Goal: Use online tool/utility: Utilize a website feature to perform a specific function

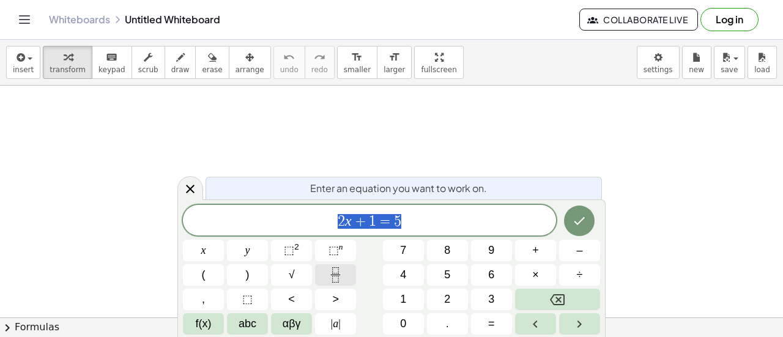
click at [327, 274] on button "Fraction" at bounding box center [335, 274] width 41 height 21
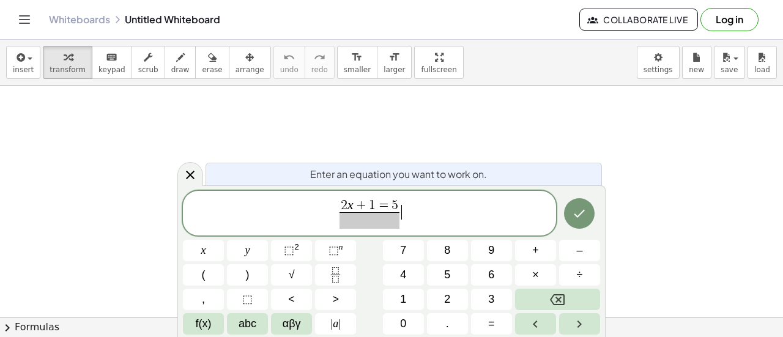
click at [463, 211] on span "2 x + 1 = 5 ​ ​" at bounding box center [369, 214] width 373 height 32
click at [542, 297] on button "Backspace" at bounding box center [557, 299] width 85 height 21
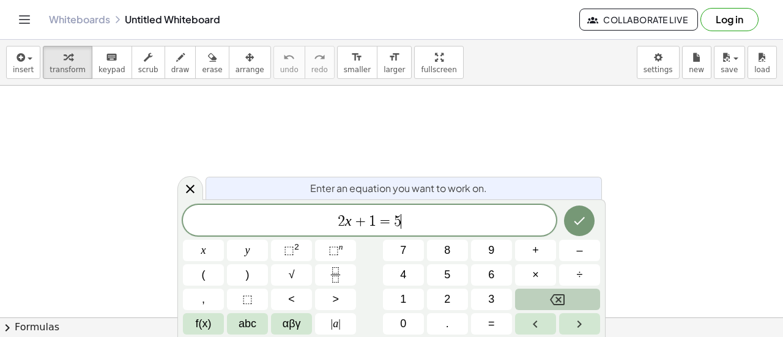
click at [542, 297] on button "Backspace" at bounding box center [557, 299] width 85 height 21
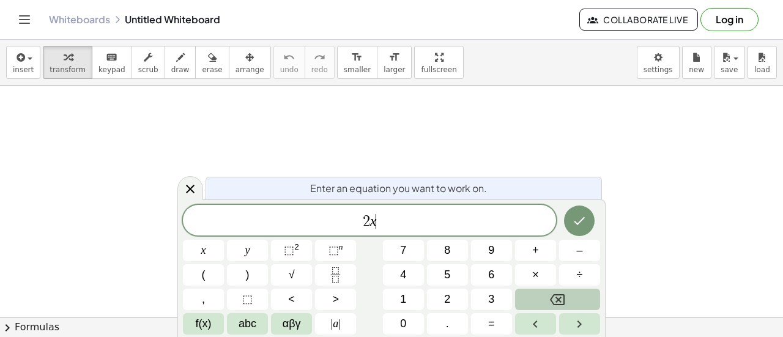
click at [542, 297] on button "Backspace" at bounding box center [557, 299] width 85 height 21
click at [337, 271] on icon "Fraction" at bounding box center [335, 274] width 15 height 15
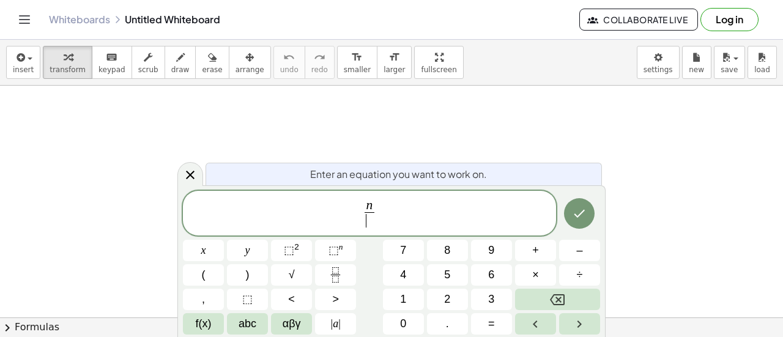
click at [370, 219] on span "​" at bounding box center [369, 220] width 9 height 17
click at [403, 211] on span "n 3 ​ ​" at bounding box center [369, 214] width 373 height 32
click at [575, 210] on icon "Done" at bounding box center [579, 213] width 15 height 15
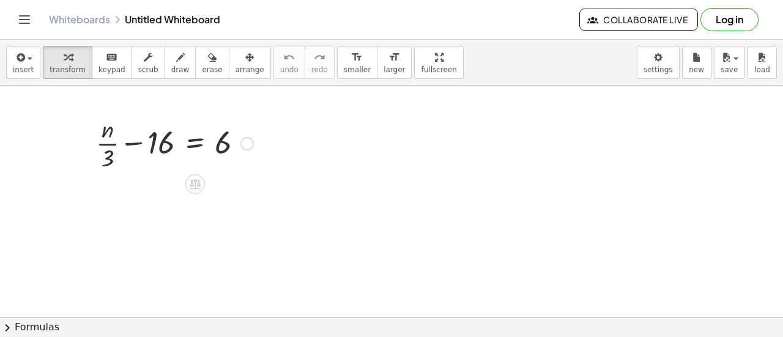
click at [157, 144] on div at bounding box center [175, 142] width 170 height 61
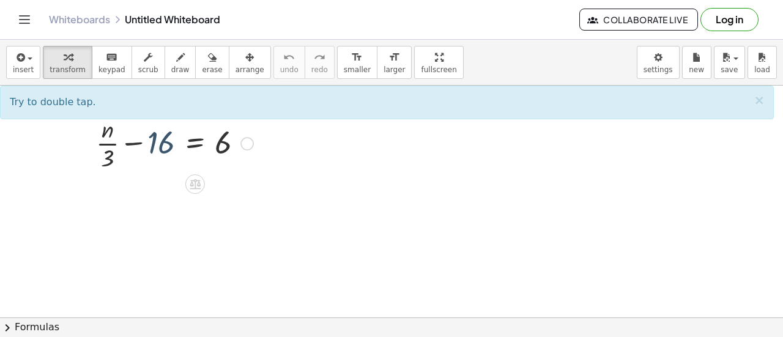
click at [156, 144] on div at bounding box center [175, 142] width 170 height 61
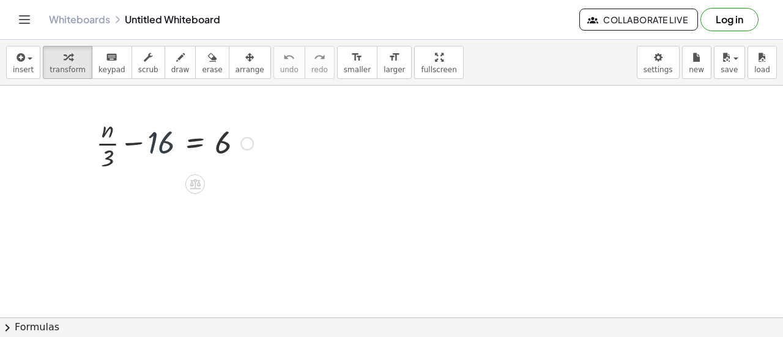
click at [103, 129] on div at bounding box center [175, 142] width 170 height 61
click at [130, 144] on div at bounding box center [175, 142] width 170 height 61
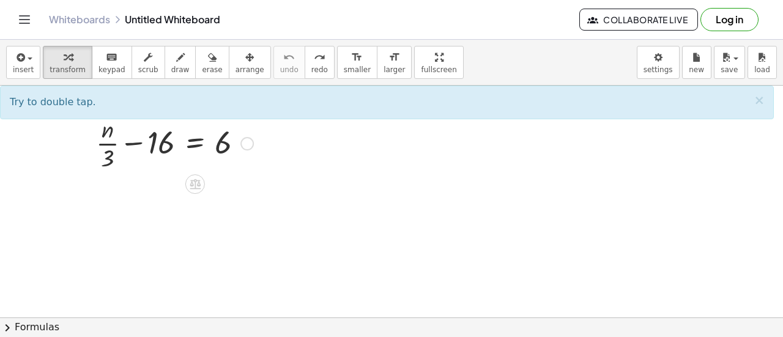
click at [130, 141] on div at bounding box center [175, 142] width 170 height 61
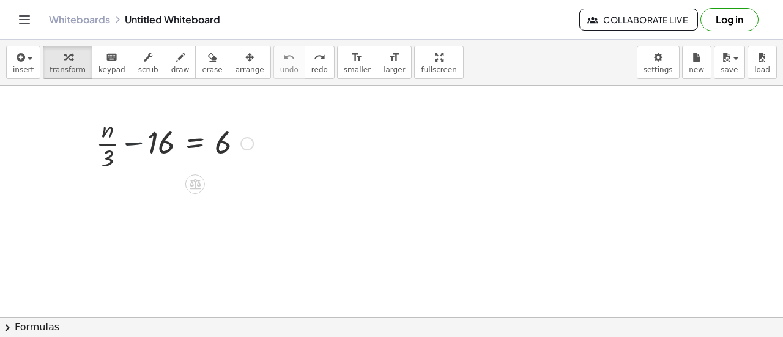
click at [130, 141] on div at bounding box center [175, 142] width 170 height 61
click at [130, 141] on div at bounding box center [163, 142] width 191 height 61
drag, startPoint x: 130, startPoint y: 141, endPoint x: 196, endPoint y: 144, distance: 66.1
click at [195, 144] on div "+ · n · 3 − 16 = 6 + · n − 16 = 6 · 3 · 3 · · 3" at bounding box center [195, 144] width 0 height 0
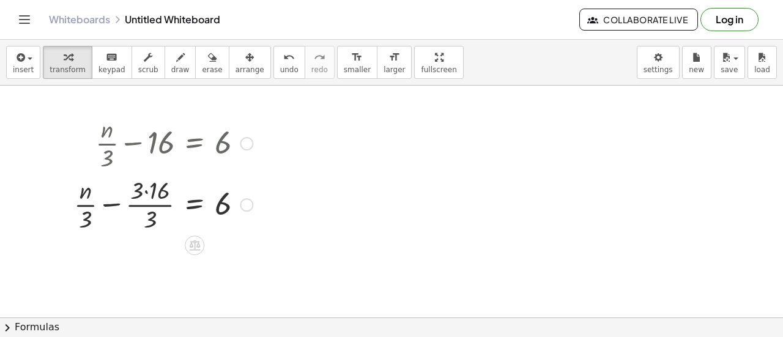
click at [144, 189] on div at bounding box center [163, 203] width 191 height 61
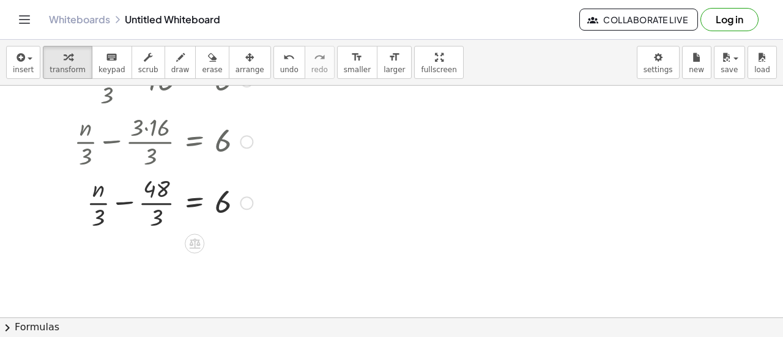
scroll to position [65, 0]
click at [162, 198] on div at bounding box center [163, 199] width 191 height 61
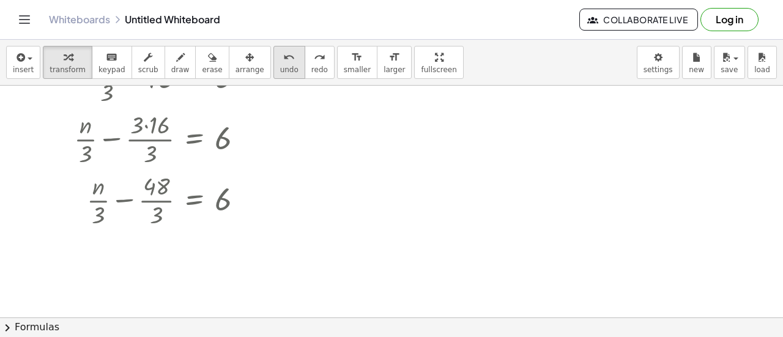
click at [283, 58] on icon "undo" at bounding box center [289, 57] width 12 height 15
click at [97, 199] on div at bounding box center [159, 199] width 200 height 61
click at [120, 198] on div at bounding box center [159, 199] width 200 height 61
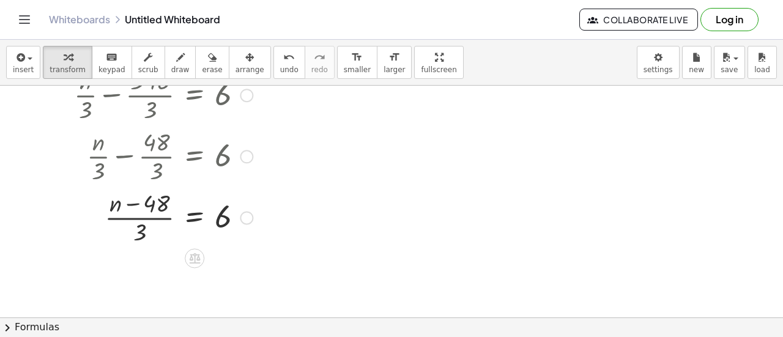
scroll to position [110, 0]
click at [136, 219] on div at bounding box center [163, 215] width 191 height 61
drag, startPoint x: 146, startPoint y: 216, endPoint x: 129, endPoint y: 195, distance: 27.0
click at [129, 195] on div at bounding box center [163, 215] width 191 height 61
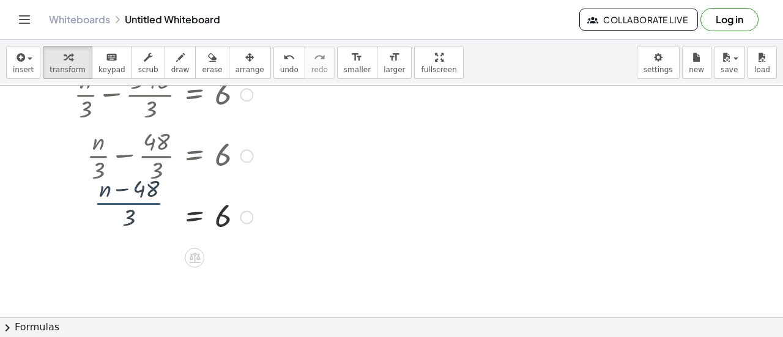
click at [129, 195] on div at bounding box center [163, 215] width 191 height 61
click at [135, 237] on div at bounding box center [163, 215] width 191 height 61
click at [198, 214] on div at bounding box center [163, 215] width 191 height 61
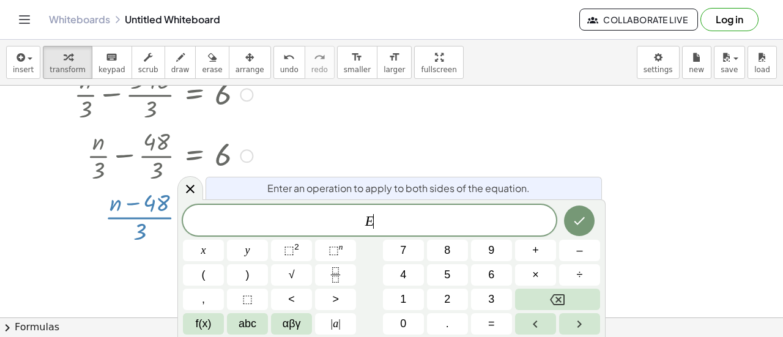
click at [198, 214] on span "E ​" at bounding box center [369, 221] width 373 height 17
click at [184, 181] on div at bounding box center [190, 188] width 26 height 24
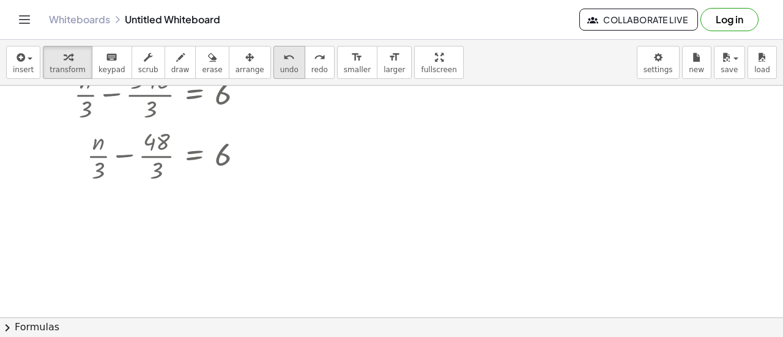
click at [280, 67] on span "undo" at bounding box center [289, 69] width 18 height 9
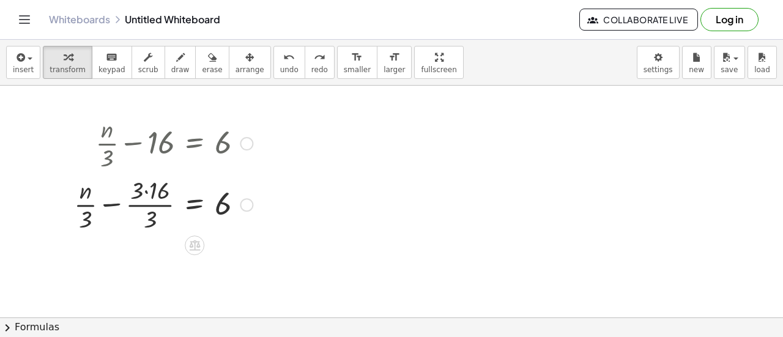
scroll to position [4, 0]
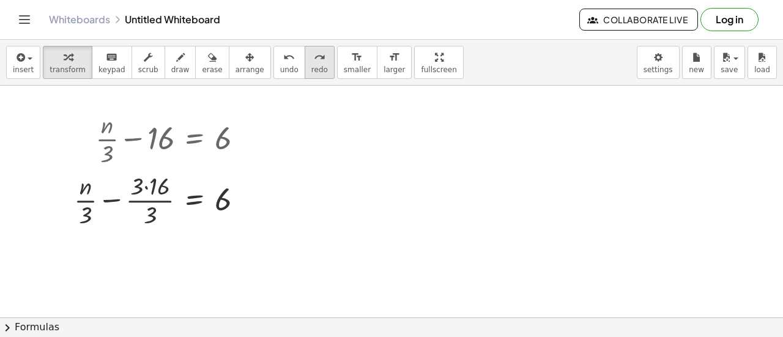
click at [314, 62] on icon "redo" at bounding box center [320, 57] width 12 height 15
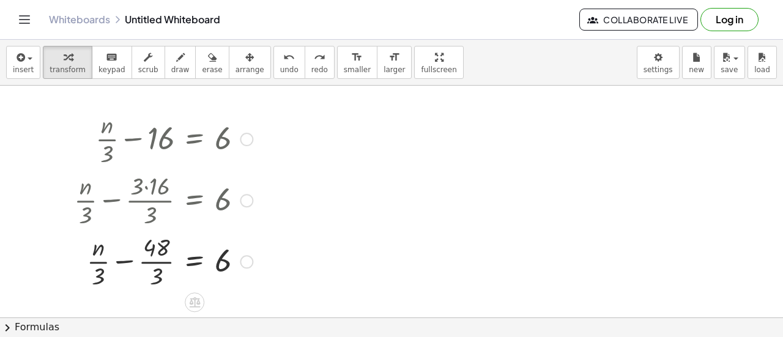
scroll to position [86, 0]
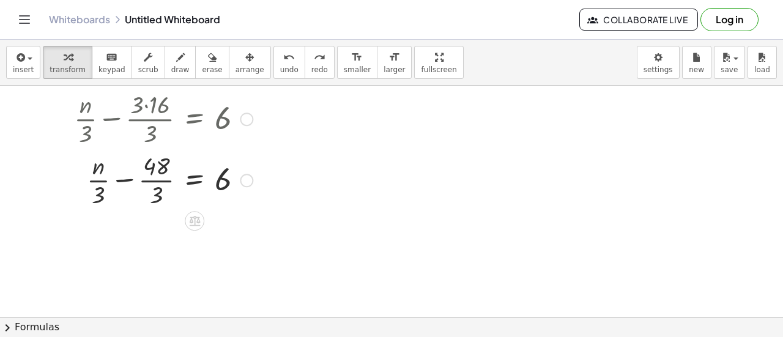
click at [152, 181] on div at bounding box center [163, 179] width 191 height 61
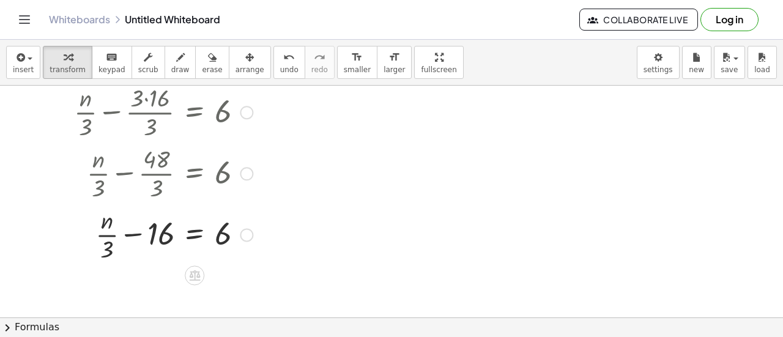
scroll to position [94, 0]
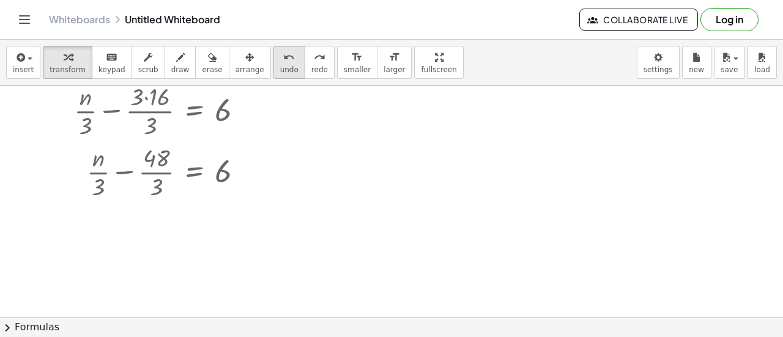
click at [280, 70] on span "undo" at bounding box center [289, 69] width 18 height 9
click at [95, 160] on div at bounding box center [159, 171] width 200 height 61
drag, startPoint x: 95, startPoint y: 160, endPoint x: 142, endPoint y: 162, distance: 46.6
click at [142, 162] on div at bounding box center [159, 171] width 200 height 61
drag, startPoint x: 91, startPoint y: 160, endPoint x: 160, endPoint y: 157, distance: 69.2
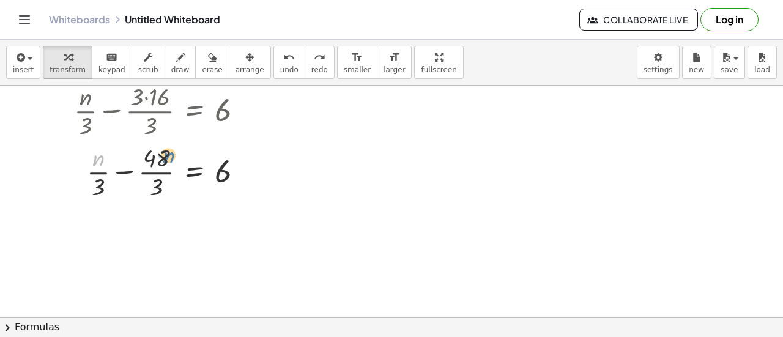
click at [160, 157] on div at bounding box center [159, 171] width 200 height 61
drag, startPoint x: 99, startPoint y: 184, endPoint x: 166, endPoint y: 148, distance: 76.9
click at [166, 148] on div at bounding box center [159, 171] width 200 height 61
drag, startPoint x: 155, startPoint y: 185, endPoint x: 101, endPoint y: 155, distance: 62.5
click at [101, 155] on div at bounding box center [159, 171] width 200 height 61
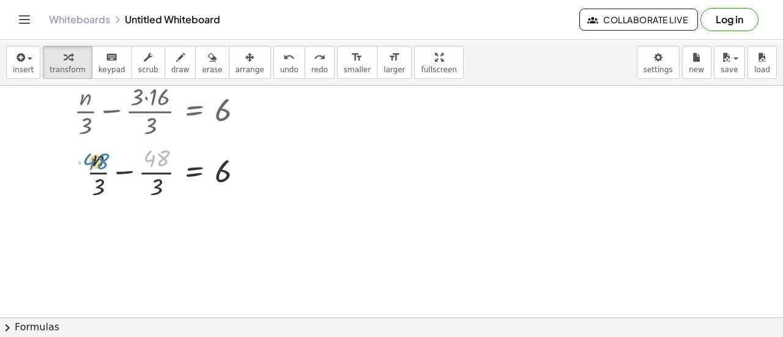
drag, startPoint x: 160, startPoint y: 163, endPoint x: 100, endPoint y: 165, distance: 60.0
click at [100, 165] on div at bounding box center [159, 171] width 200 height 61
drag, startPoint x: 125, startPoint y: 170, endPoint x: 126, endPoint y: 154, distance: 16.0
click at [126, 154] on div at bounding box center [159, 171] width 200 height 61
click at [161, 165] on div at bounding box center [159, 171] width 200 height 61
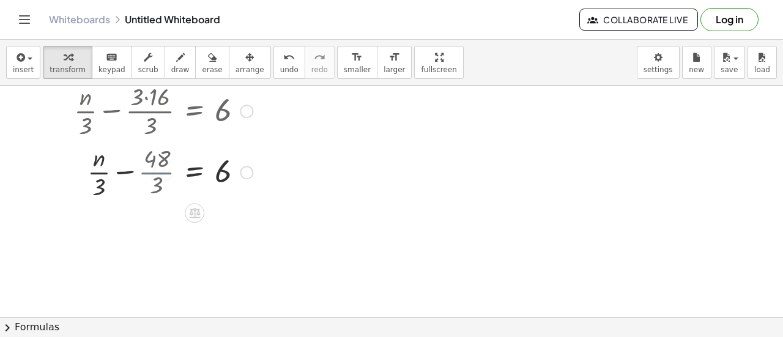
click at [161, 165] on div at bounding box center [163, 171] width 191 height 61
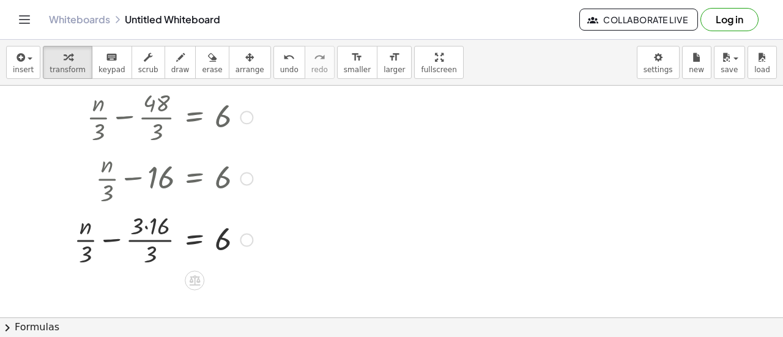
scroll to position [149, 0]
click at [280, 70] on span "undo" at bounding box center [289, 69] width 18 height 9
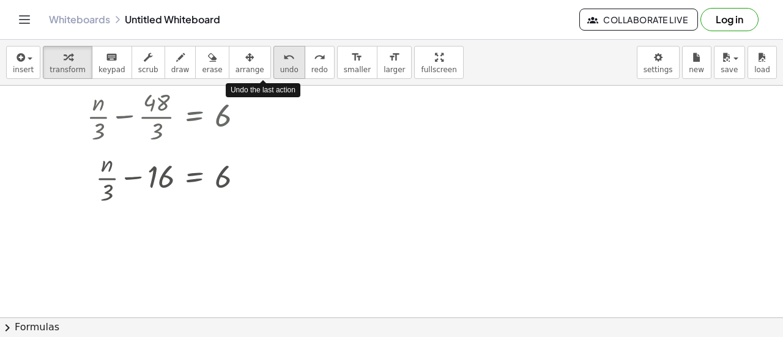
click at [280, 70] on span "undo" at bounding box center [289, 69] width 18 height 9
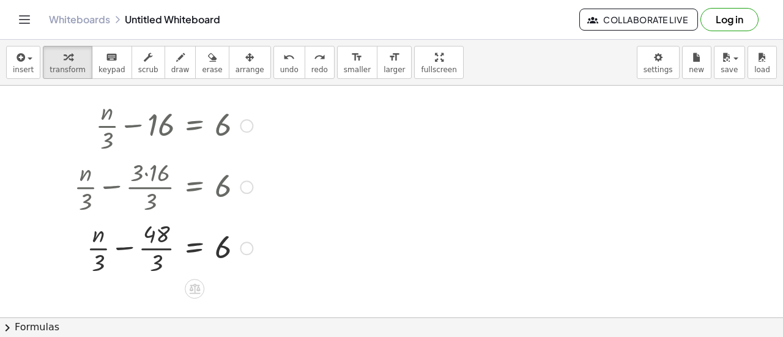
scroll to position [16, 0]
drag, startPoint x: 98, startPoint y: 240, endPoint x: 188, endPoint y: 244, distance: 90.6
click at [188, 244] on div at bounding box center [159, 248] width 200 height 61
drag, startPoint x: 93, startPoint y: 236, endPoint x: 158, endPoint y: 244, distance: 66.0
click at [158, 244] on div at bounding box center [159, 248] width 200 height 61
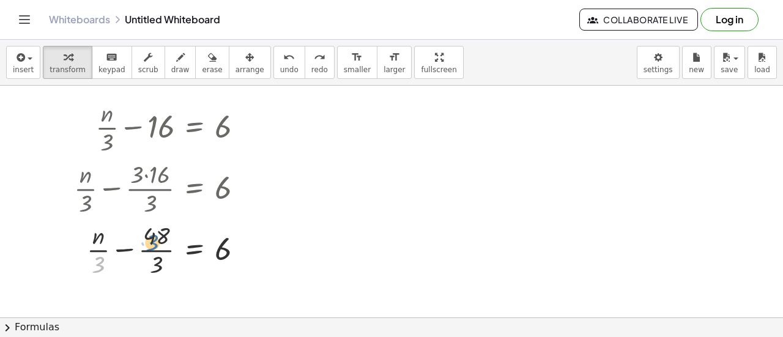
drag, startPoint x: 102, startPoint y: 265, endPoint x: 162, endPoint y: 240, distance: 65.0
click at [162, 240] on div at bounding box center [159, 248] width 200 height 61
drag, startPoint x: 98, startPoint y: 234, endPoint x: 155, endPoint y: 260, distance: 63.0
click at [155, 260] on div at bounding box center [159, 248] width 200 height 61
drag, startPoint x: 218, startPoint y: 252, endPoint x: 152, endPoint y: 243, distance: 67.3
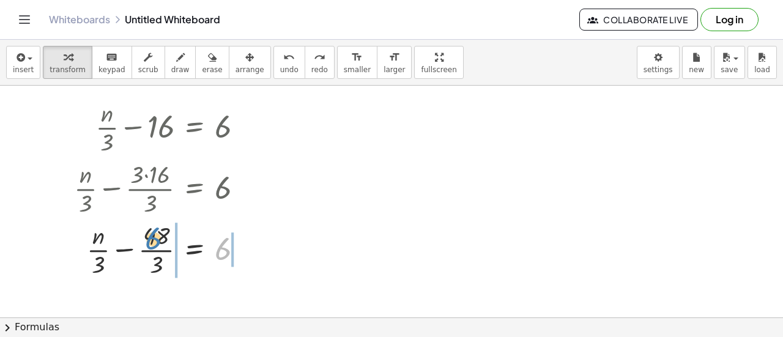
click at [152, 243] on div at bounding box center [159, 248] width 200 height 61
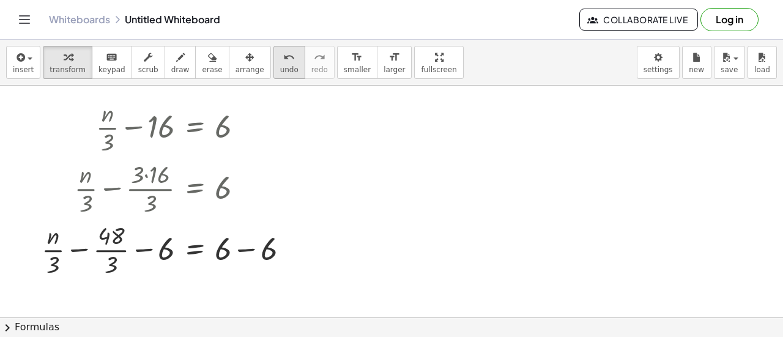
click at [280, 65] on span "undo" at bounding box center [289, 69] width 18 height 9
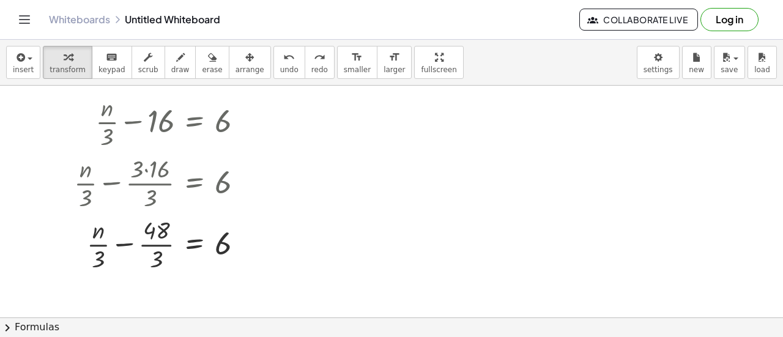
scroll to position [17, 0]
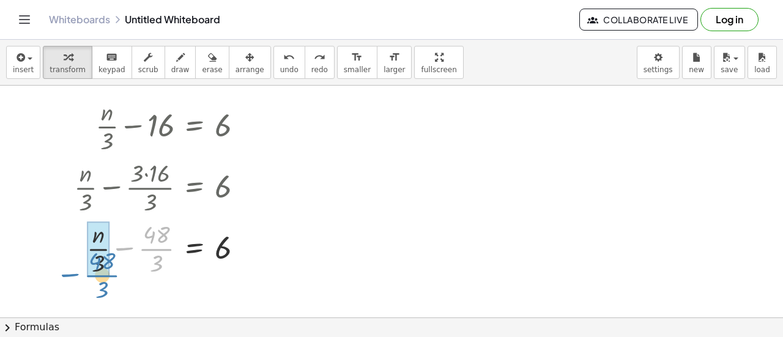
drag, startPoint x: 147, startPoint y: 245, endPoint x: 92, endPoint y: 267, distance: 59.1
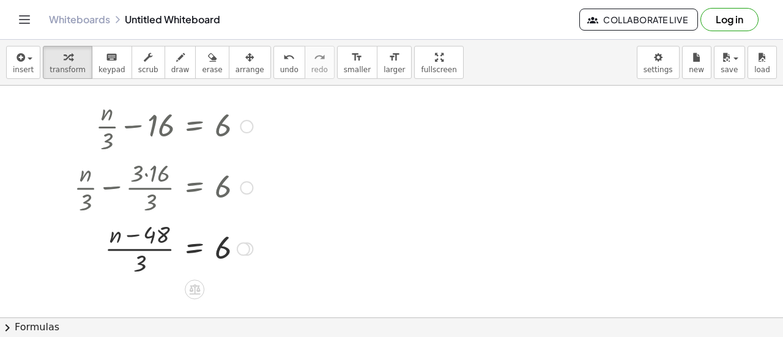
click at [133, 239] on div at bounding box center [163, 247] width 191 height 61
click at [165, 236] on div at bounding box center [163, 247] width 191 height 61
click at [136, 253] on div at bounding box center [163, 247] width 191 height 61
click at [155, 242] on div at bounding box center [163, 247] width 191 height 61
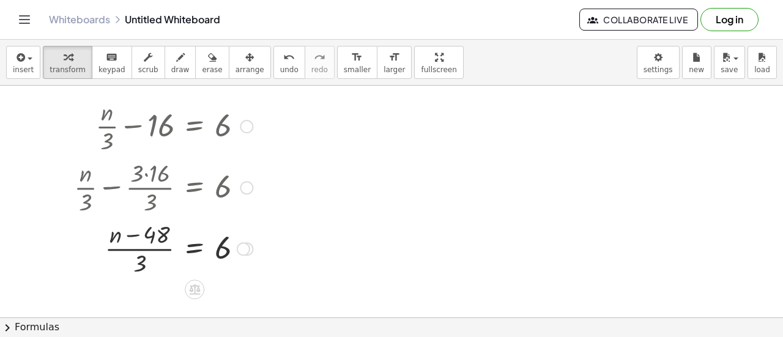
click at [149, 227] on div at bounding box center [163, 247] width 191 height 61
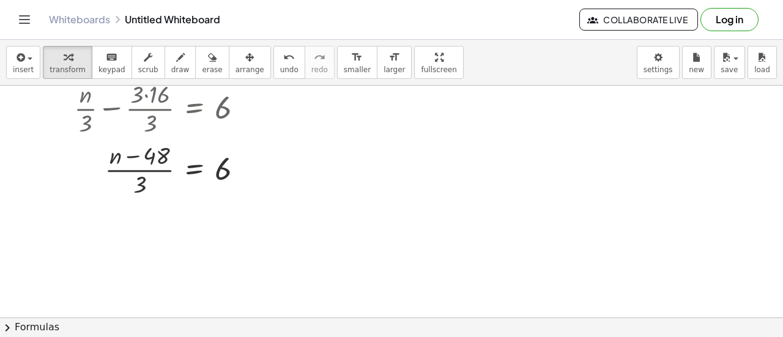
scroll to position [97, 0]
click at [135, 170] on div at bounding box center [163, 167] width 191 height 61
click at [193, 161] on div at bounding box center [163, 167] width 191 height 61
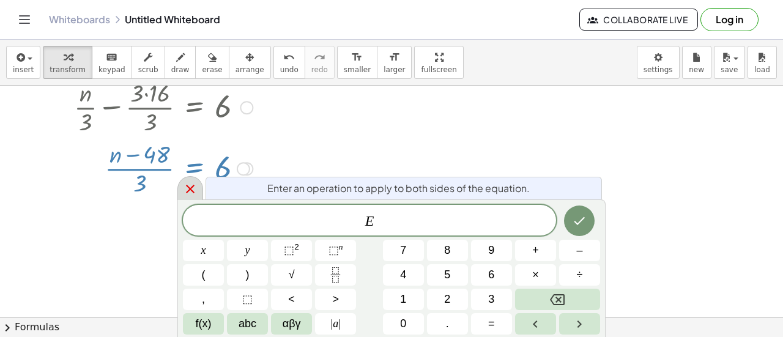
click at [179, 188] on div at bounding box center [190, 188] width 26 height 24
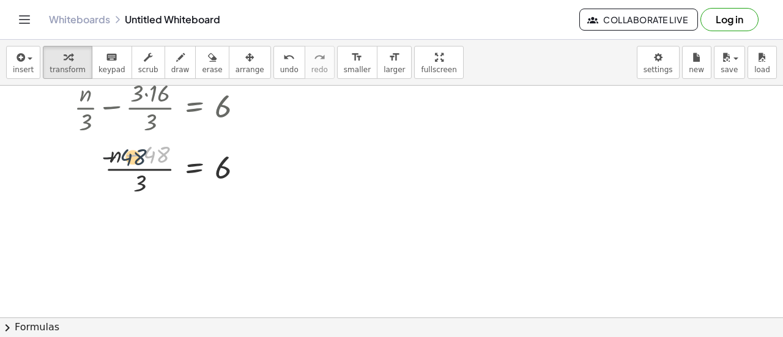
drag, startPoint x: 157, startPoint y: 154, endPoint x: 127, endPoint y: 157, distance: 29.5
click at [127, 157] on div at bounding box center [163, 167] width 191 height 61
drag, startPoint x: 113, startPoint y: 151, endPoint x: 159, endPoint y: 160, distance: 47.4
click at [159, 160] on div at bounding box center [163, 167] width 191 height 61
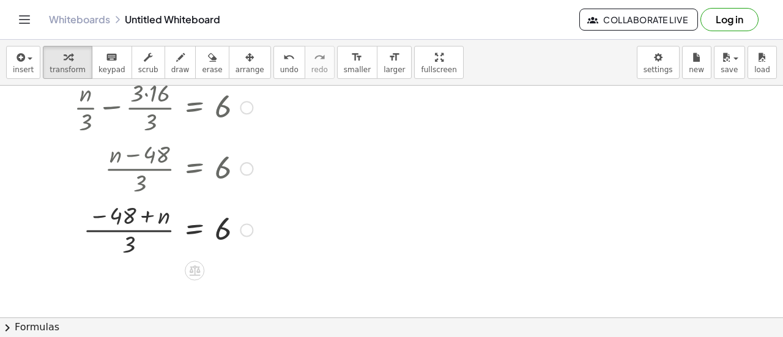
click at [147, 213] on div at bounding box center [163, 228] width 191 height 61
click at [127, 244] on div at bounding box center [163, 228] width 191 height 61
click at [280, 65] on span "undo" at bounding box center [289, 69] width 18 height 9
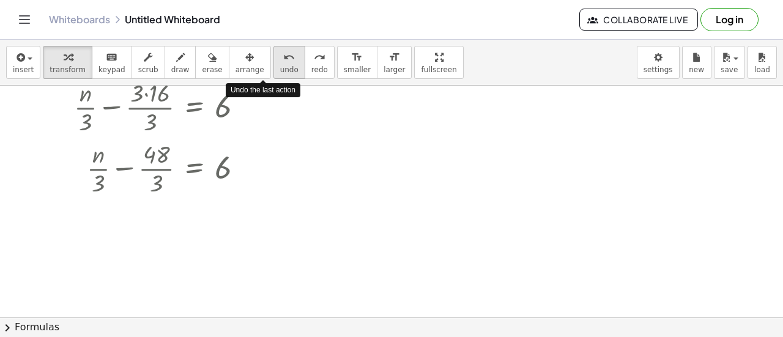
click at [280, 65] on span "undo" at bounding box center [289, 69] width 18 height 9
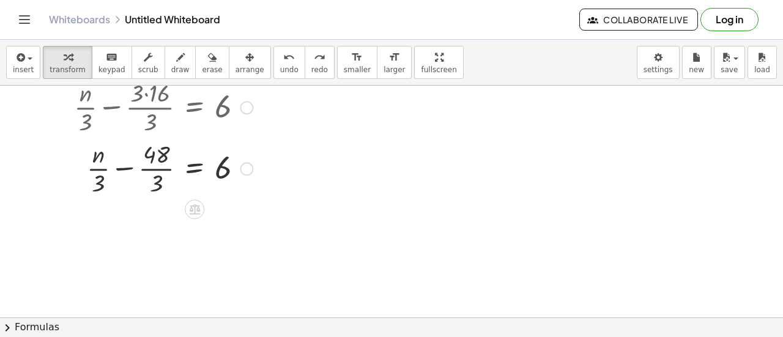
click at [157, 165] on div at bounding box center [154, 167] width 209 height 61
click at [280, 67] on span "undo" at bounding box center [289, 69] width 18 height 9
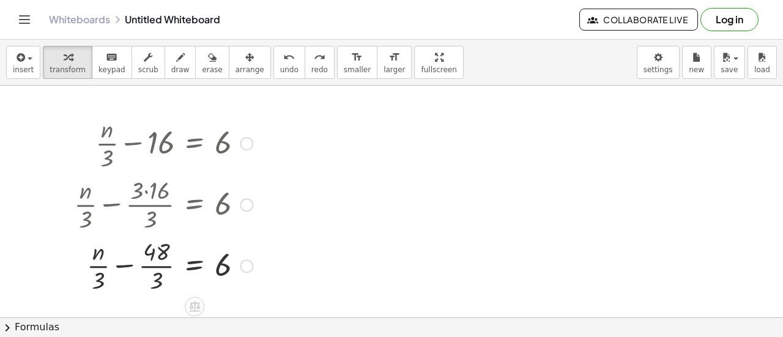
scroll to position [2, 0]
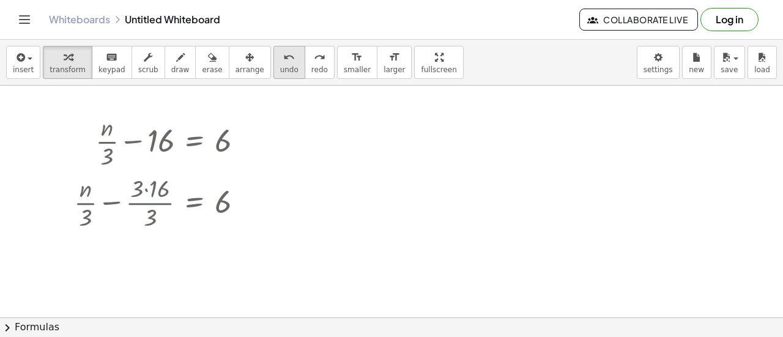
click at [275, 60] on button "undo undo" at bounding box center [290, 62] width 32 height 33
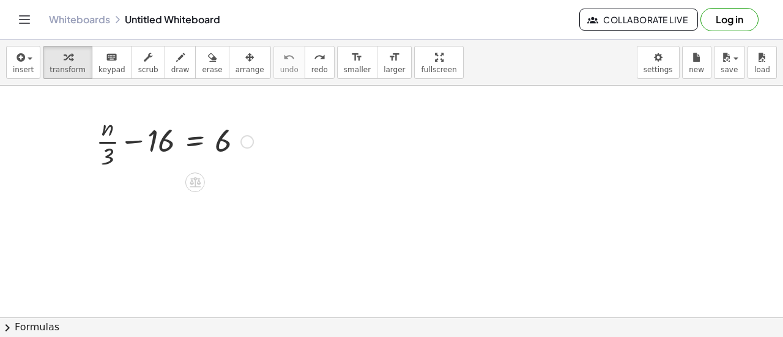
click at [112, 133] on div at bounding box center [175, 140] width 170 height 61
drag, startPoint x: 109, startPoint y: 147, endPoint x: 166, endPoint y: 141, distance: 57.8
click at [166, 141] on div at bounding box center [175, 140] width 170 height 61
click at [159, 149] on div at bounding box center [175, 140] width 170 height 61
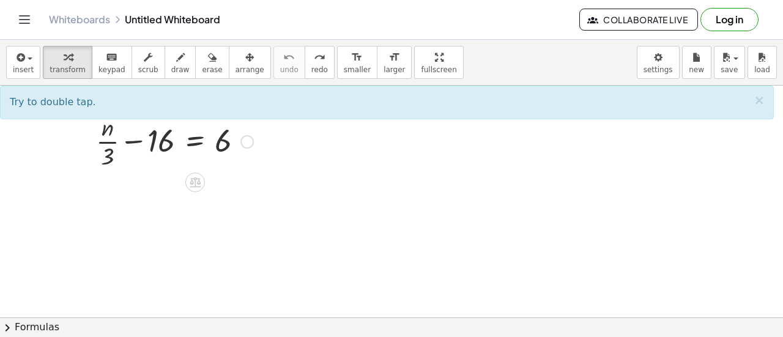
click at [106, 150] on div at bounding box center [175, 140] width 170 height 61
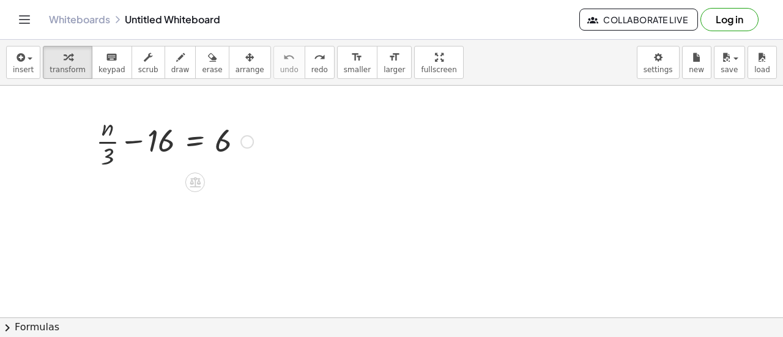
click at [106, 150] on div at bounding box center [175, 140] width 170 height 61
click at [160, 143] on div at bounding box center [175, 140] width 170 height 61
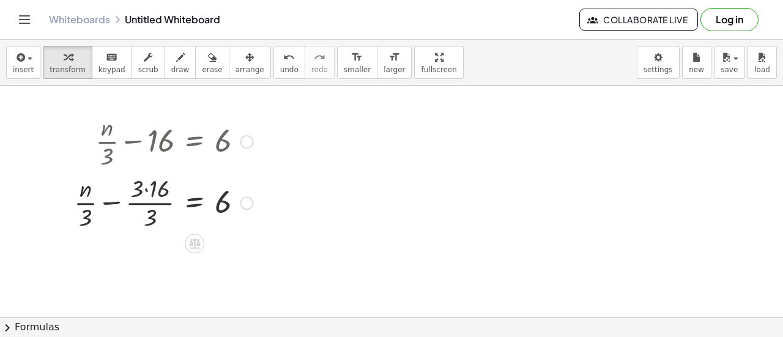
click at [149, 189] on div at bounding box center [163, 201] width 191 height 61
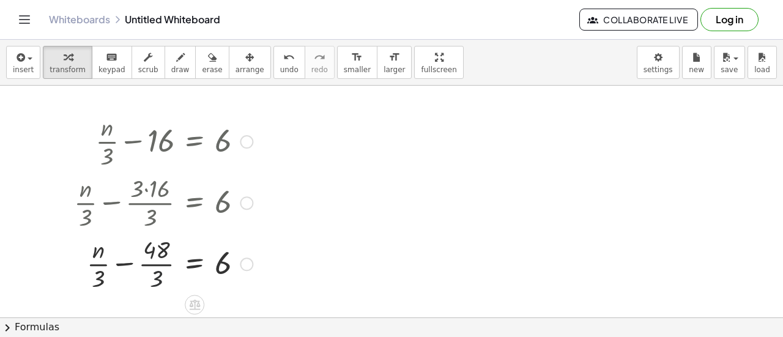
click at [154, 281] on div at bounding box center [163, 263] width 191 height 61
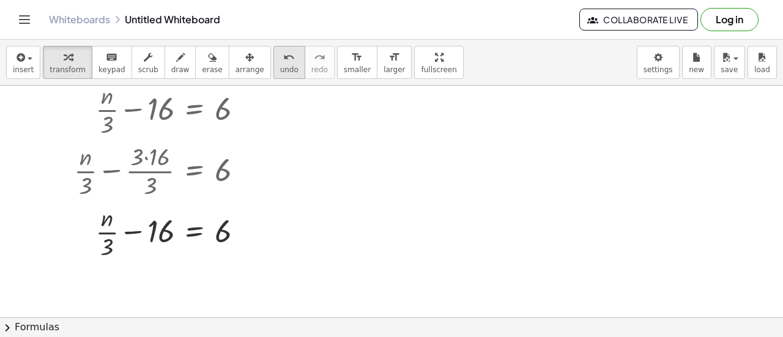
click at [280, 65] on span "undo" at bounding box center [289, 69] width 18 height 9
drag, startPoint x: 98, startPoint y: 245, endPoint x: 158, endPoint y: 242, distance: 60.0
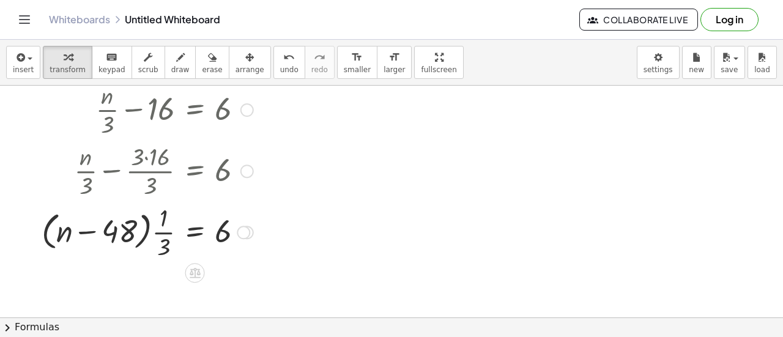
click at [124, 234] on div at bounding box center [147, 231] width 224 height 61
click at [76, 233] on div at bounding box center [147, 231] width 224 height 61
click at [82, 226] on div at bounding box center [147, 231] width 224 height 61
drag, startPoint x: 65, startPoint y: 229, endPoint x: 134, endPoint y: 227, distance: 69.2
click at [134, 227] on div at bounding box center [147, 231] width 224 height 61
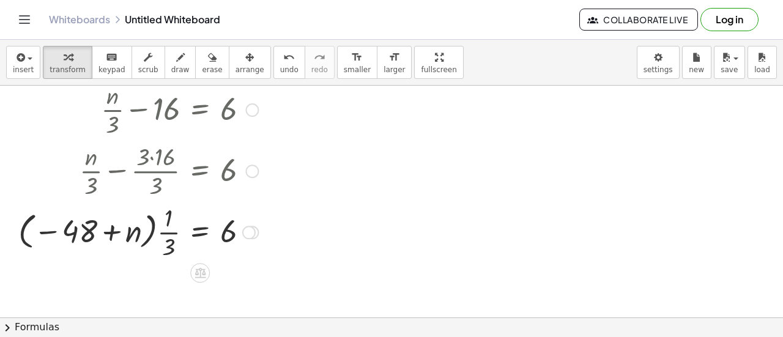
click at [81, 231] on div at bounding box center [138, 231] width 252 height 61
click at [162, 228] on div at bounding box center [138, 231] width 252 height 61
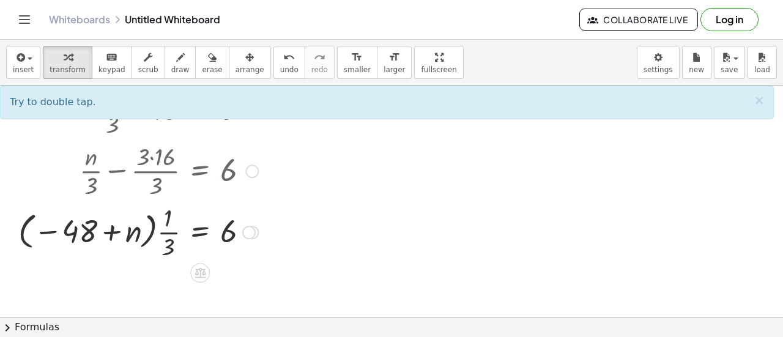
click at [170, 248] on div at bounding box center [138, 231] width 252 height 61
click at [152, 162] on div at bounding box center [138, 170] width 252 height 61
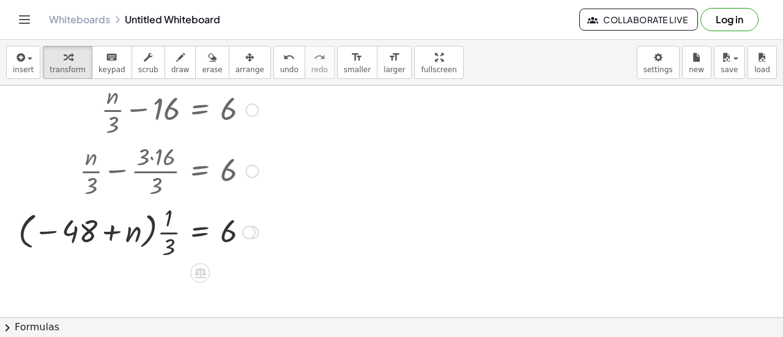
click at [144, 152] on div at bounding box center [138, 170] width 252 height 61
click at [256, 231] on div at bounding box center [251, 232] width 13 height 13
click at [280, 69] on span "undo" at bounding box center [289, 69] width 18 height 9
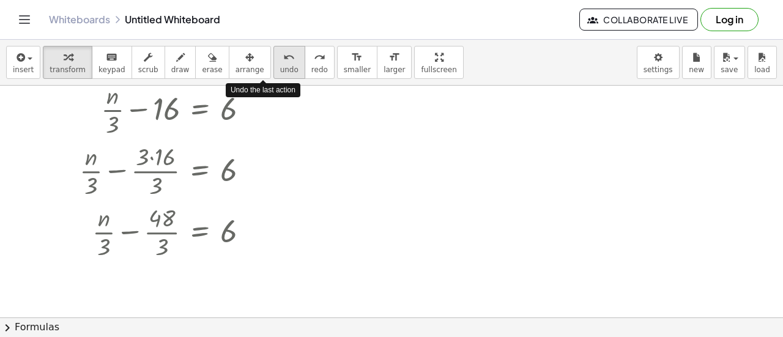
click at [280, 69] on span "undo" at bounding box center [289, 69] width 18 height 9
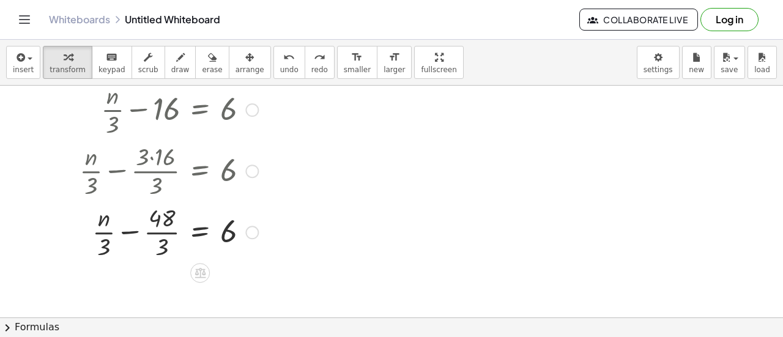
click at [163, 214] on div at bounding box center [168, 231] width 191 height 61
click at [99, 230] on div at bounding box center [168, 231] width 191 height 61
drag, startPoint x: 102, startPoint y: 217, endPoint x: 88, endPoint y: 231, distance: 19.5
click at [88, 231] on div at bounding box center [168, 231] width 191 height 61
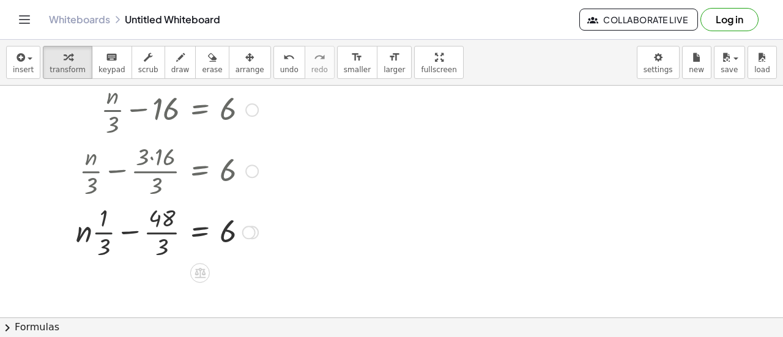
click at [107, 226] on div at bounding box center [167, 231] width 195 height 61
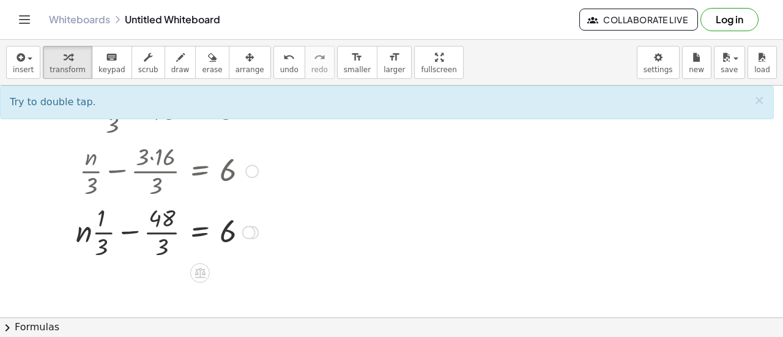
click at [159, 223] on div at bounding box center [167, 231] width 195 height 61
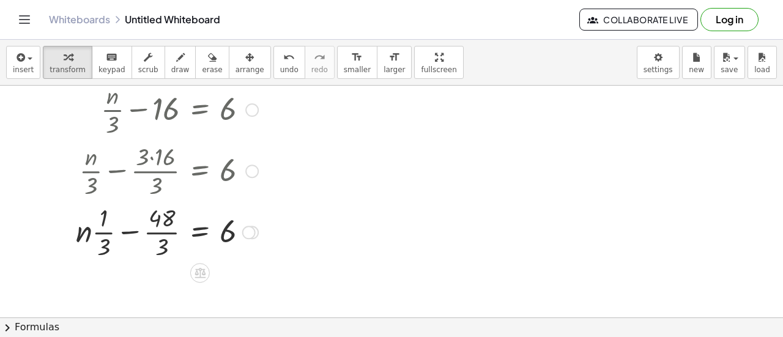
click at [125, 234] on div at bounding box center [167, 231] width 195 height 61
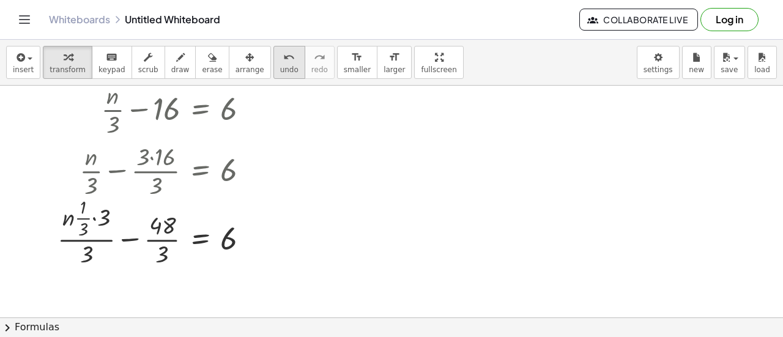
click at [283, 61] on icon "undo" at bounding box center [289, 57] width 12 height 15
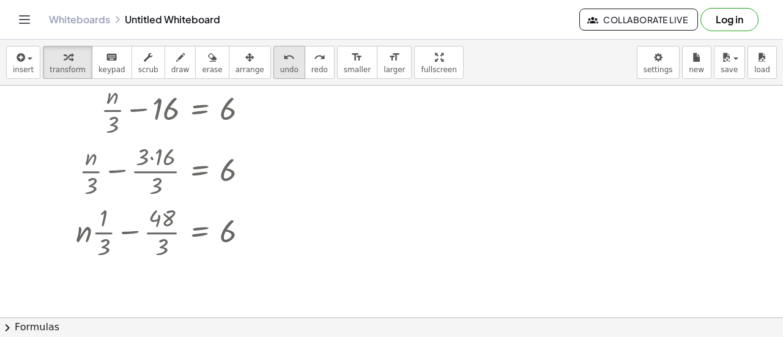
click at [283, 61] on icon "undo" at bounding box center [289, 57] width 12 height 15
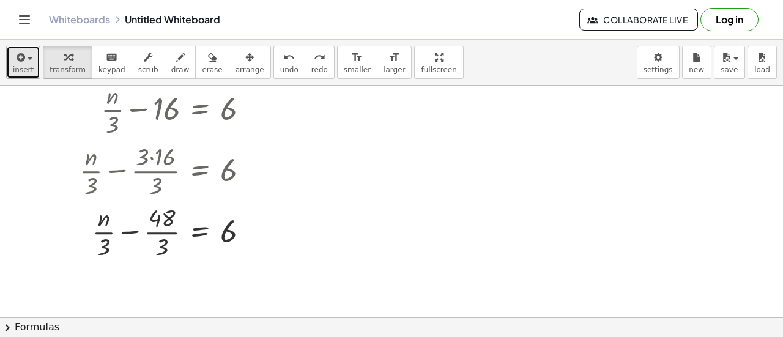
click at [28, 58] on span "button" at bounding box center [30, 59] width 5 height 2
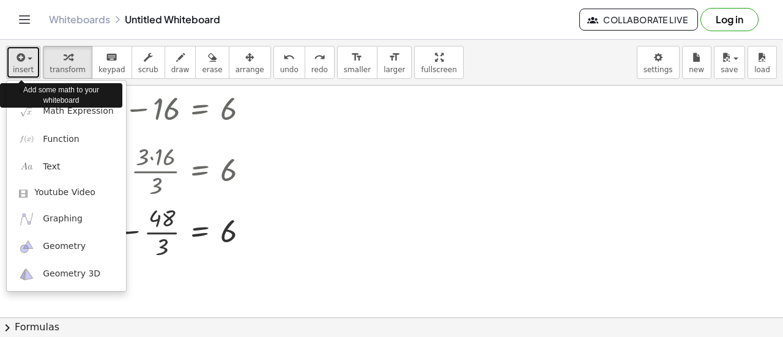
click at [28, 58] on span "button" at bounding box center [30, 59] width 5 height 2
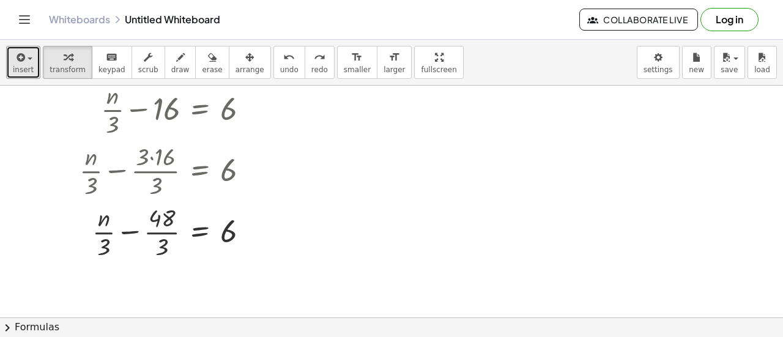
click at [289, 258] on div at bounding box center [391, 284] width 783 height 464
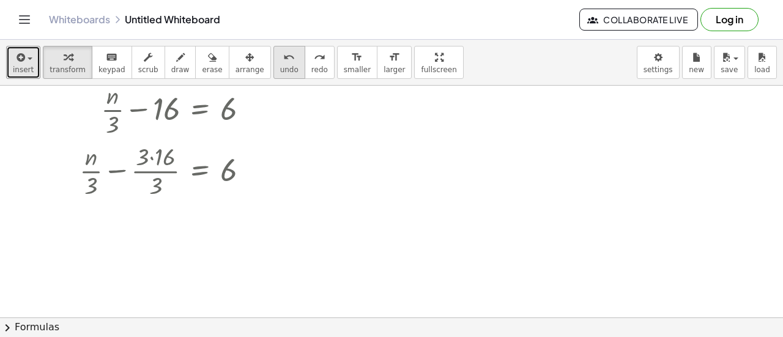
click at [283, 61] on icon "undo" at bounding box center [289, 57] width 12 height 15
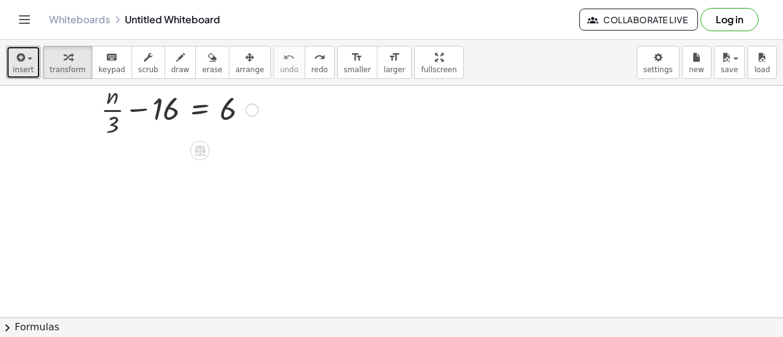
click at [116, 99] on div at bounding box center [180, 108] width 170 height 61
click at [114, 106] on div at bounding box center [180, 108] width 170 height 61
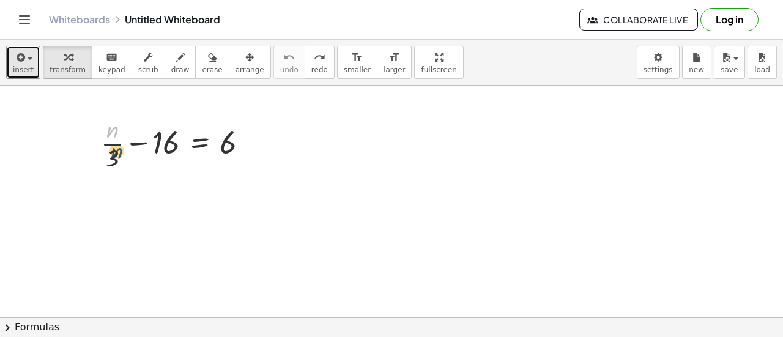
drag, startPoint x: 111, startPoint y: 134, endPoint x: 116, endPoint y: 156, distance: 22.4
click at [116, 156] on div at bounding box center [180, 142] width 170 height 61
drag, startPoint x: 114, startPoint y: 133, endPoint x: 80, endPoint y: 160, distance: 44.0
click at [131, 143] on div at bounding box center [180, 142] width 170 height 61
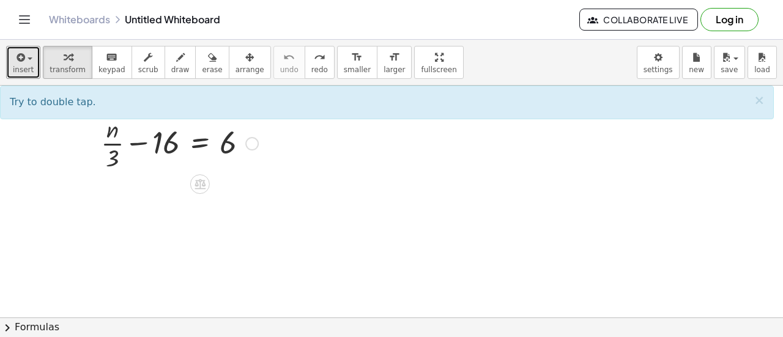
click at [165, 141] on div at bounding box center [180, 142] width 170 height 61
click at [160, 143] on div at bounding box center [180, 142] width 170 height 61
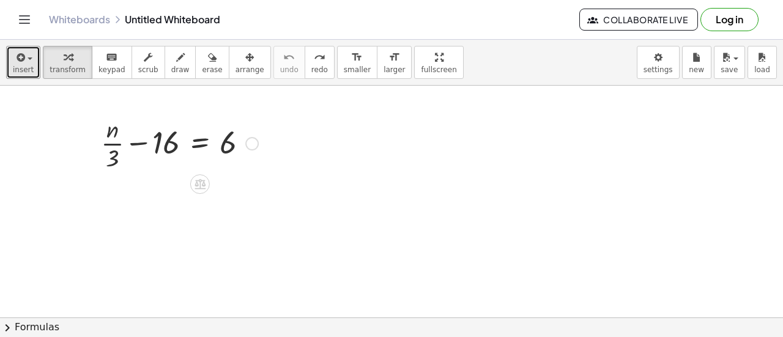
click at [117, 142] on div at bounding box center [180, 142] width 170 height 61
click at [104, 129] on div at bounding box center [180, 142] width 170 height 61
click at [131, 140] on div at bounding box center [180, 142] width 170 height 61
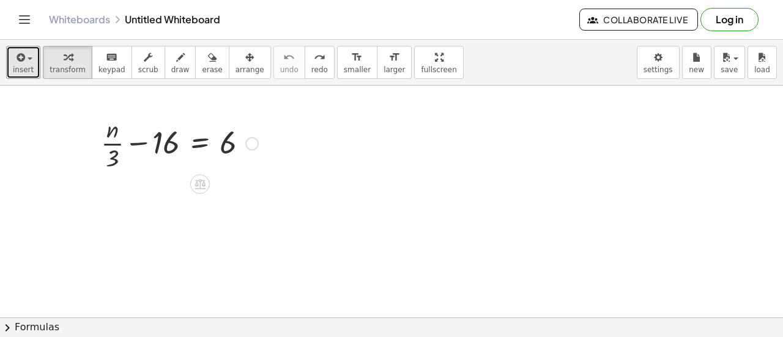
click at [131, 140] on div at bounding box center [180, 142] width 170 height 61
drag, startPoint x: 228, startPoint y: 143, endPoint x: 82, endPoint y: 149, distance: 146.4
click at [83, 149] on div "6 + · n · 3 − 16 = 6" at bounding box center [175, 142] width 185 height 67
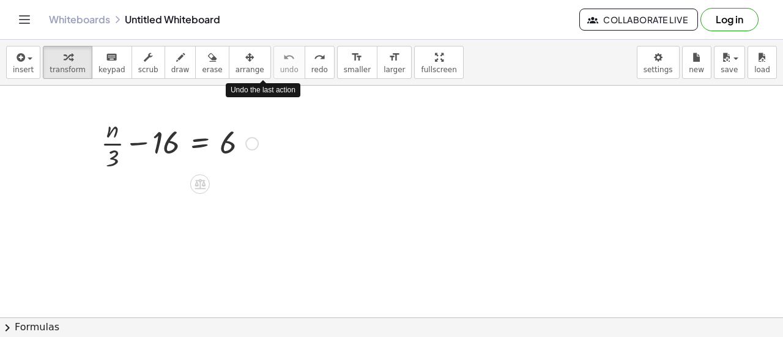
drag, startPoint x: 263, startPoint y: 69, endPoint x: 225, endPoint y: 170, distance: 107.3
click at [225, 170] on div at bounding box center [180, 142] width 170 height 61
click at [135, 142] on div at bounding box center [180, 142] width 170 height 61
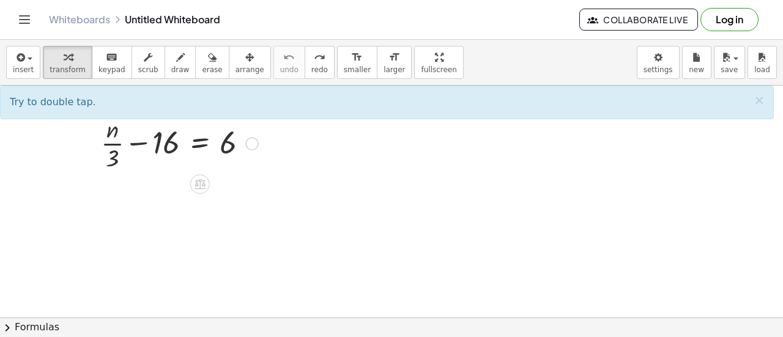
click at [119, 138] on div at bounding box center [180, 142] width 170 height 61
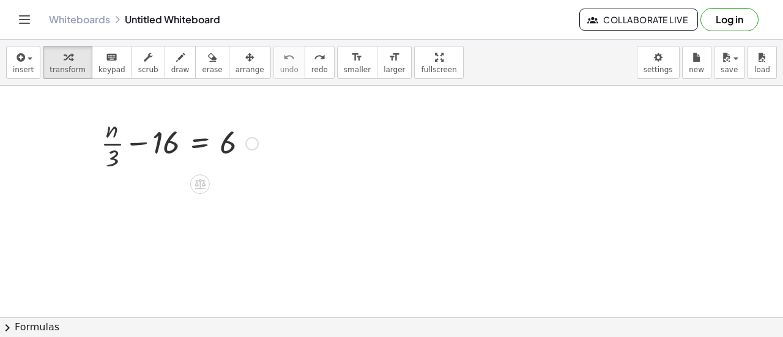
click at [119, 138] on div at bounding box center [180, 142] width 170 height 61
click at [88, 141] on div at bounding box center [92, 142] width 18 height 67
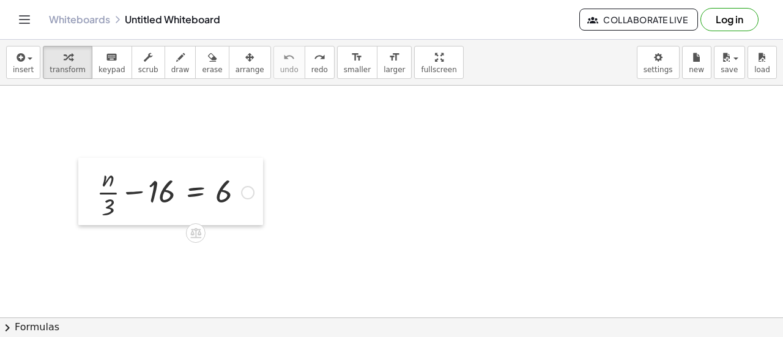
drag, startPoint x: 96, startPoint y: 149, endPoint x: 95, endPoint y: 203, distance: 53.9
click at [95, 203] on div at bounding box center [87, 191] width 18 height 67
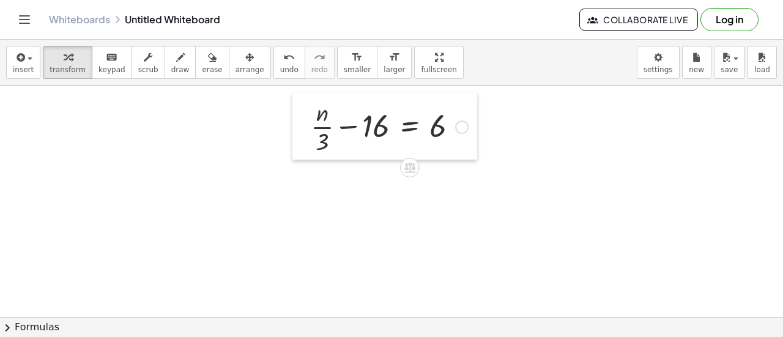
drag, startPoint x: 95, startPoint y: 203, endPoint x: 307, endPoint y: 133, distance: 222.9
click at [307, 133] on div at bounding box center [302, 125] width 18 height 67
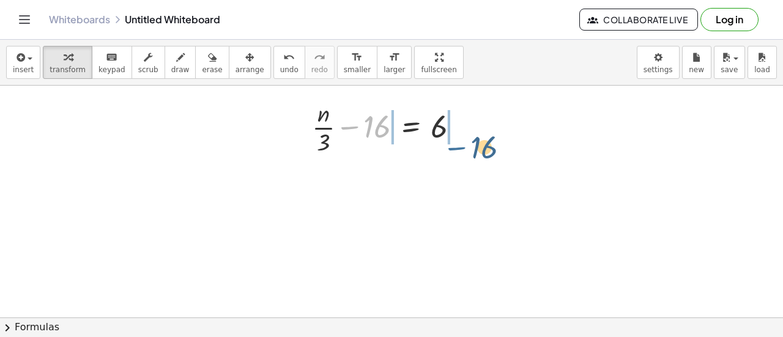
drag, startPoint x: 362, startPoint y: 127, endPoint x: 468, endPoint y: 145, distance: 107.4
click at [468, 145] on div at bounding box center [391, 126] width 170 height 61
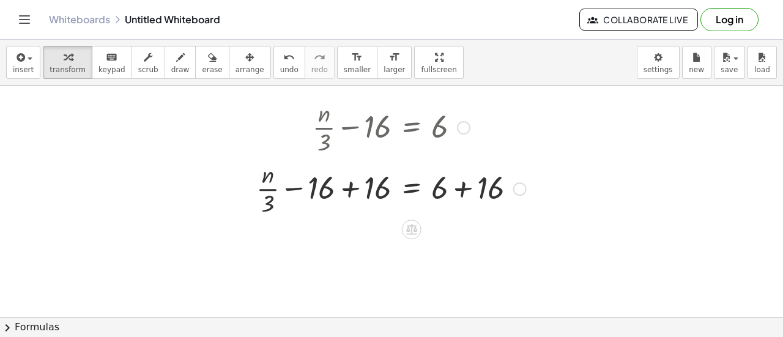
click at [357, 187] on div at bounding box center [391, 187] width 282 height 61
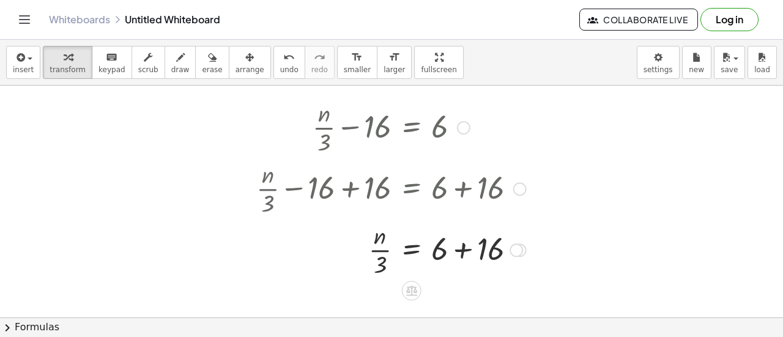
click at [461, 249] on div at bounding box center [391, 248] width 282 height 61
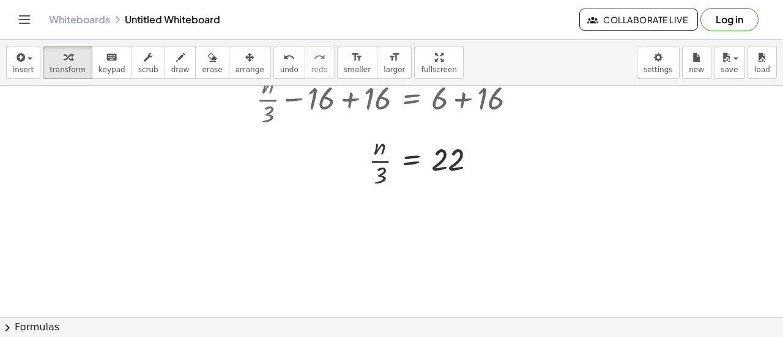
scroll to position [93, 0]
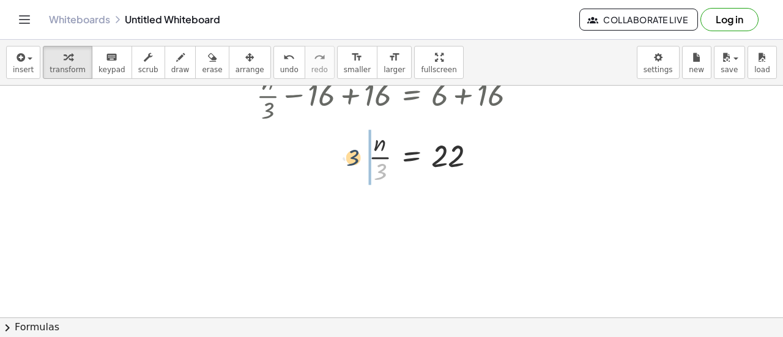
drag, startPoint x: 379, startPoint y: 174, endPoint x: 349, endPoint y: 160, distance: 33.4
click at [349, 160] on div at bounding box center [391, 155] width 282 height 61
click at [280, 65] on span "undo" at bounding box center [289, 69] width 18 height 9
drag, startPoint x: 378, startPoint y: 175, endPoint x: 495, endPoint y: 155, distance: 119.2
click at [495, 155] on div at bounding box center [400, 155] width 266 height 61
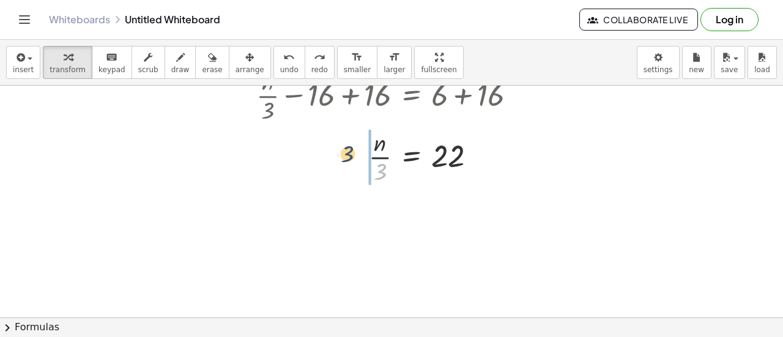
drag, startPoint x: 381, startPoint y: 168, endPoint x: 346, endPoint y: 149, distance: 39.7
click at [346, 149] on div at bounding box center [400, 155] width 266 height 61
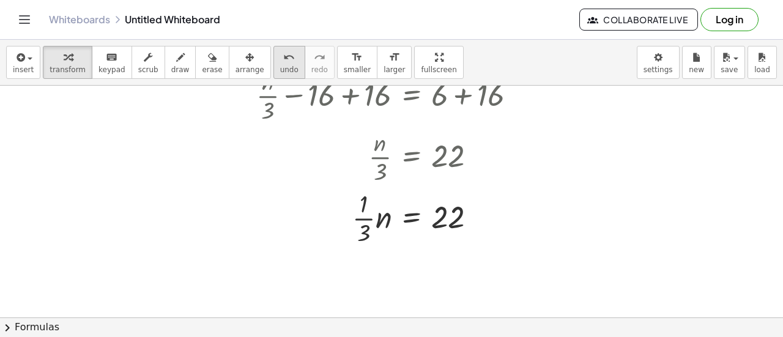
click at [280, 69] on span "undo" at bounding box center [289, 69] width 18 height 9
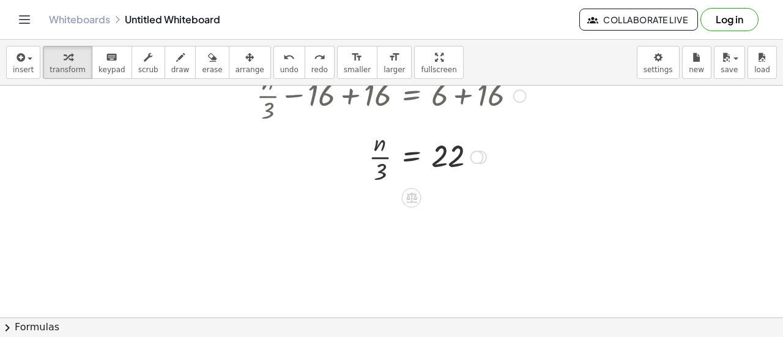
click at [380, 174] on div at bounding box center [400, 155] width 266 height 61
drag, startPoint x: 380, startPoint y: 174, endPoint x: 356, endPoint y: 164, distance: 26.0
click at [356, 164] on div at bounding box center [400, 155] width 266 height 61
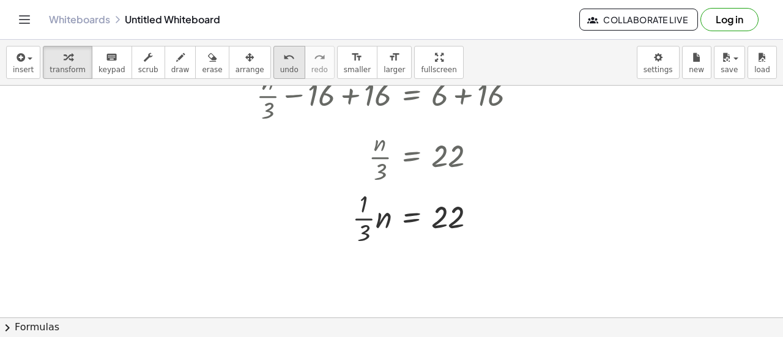
click at [283, 58] on icon "undo" at bounding box center [289, 57] width 12 height 15
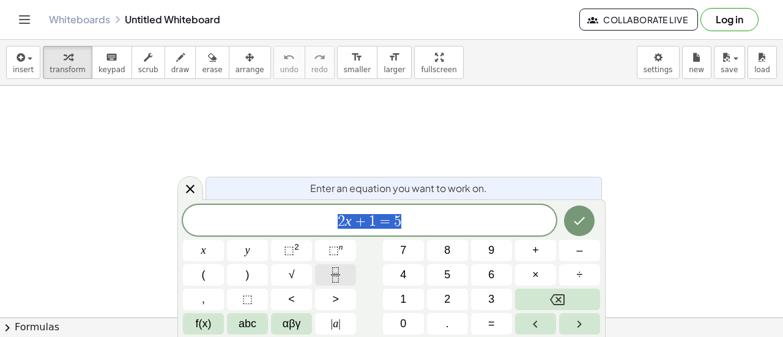
click at [326, 282] on button "Fraction" at bounding box center [335, 274] width 41 height 21
click at [343, 279] on icon "Fraction" at bounding box center [335, 274] width 15 height 15
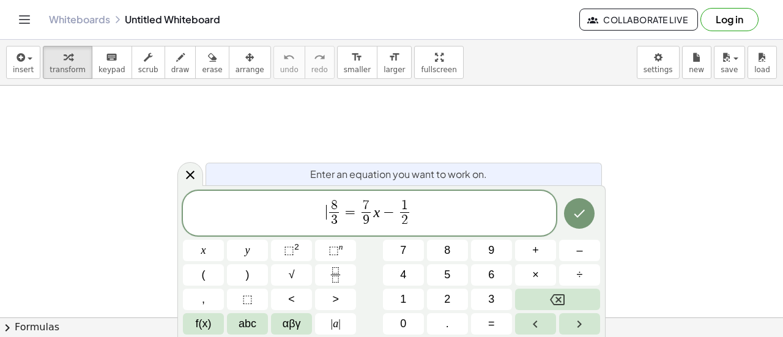
click at [327, 213] on span "​ 8 3 ​ = 7 9 ​ x − 1 2 ​" at bounding box center [369, 214] width 373 height 32
click at [577, 214] on icon "Done" at bounding box center [579, 213] width 15 height 15
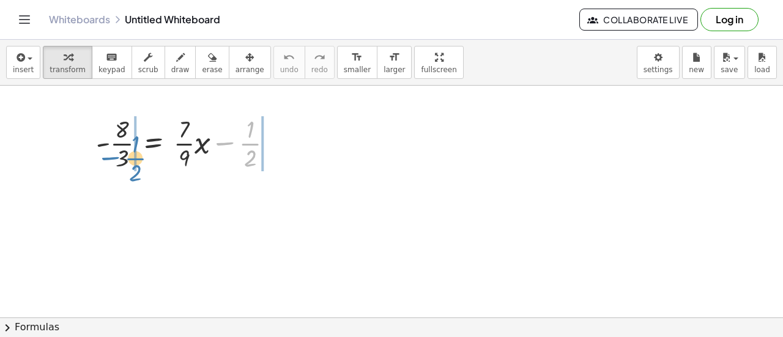
drag, startPoint x: 223, startPoint y: 138, endPoint x: 111, endPoint y: 147, distance: 112.4
click at [111, 147] on div at bounding box center [189, 142] width 199 height 61
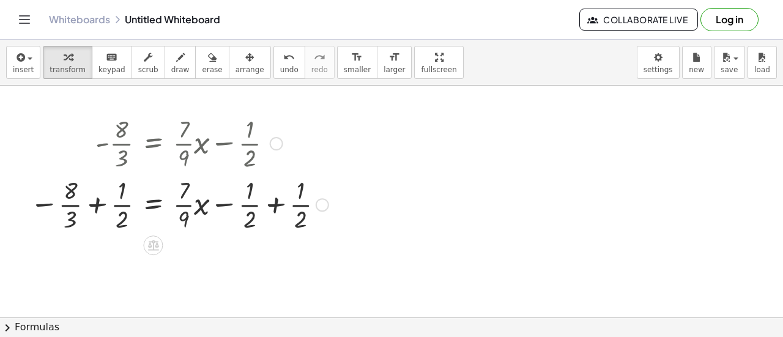
click at [97, 204] on div at bounding box center [179, 203] width 311 height 61
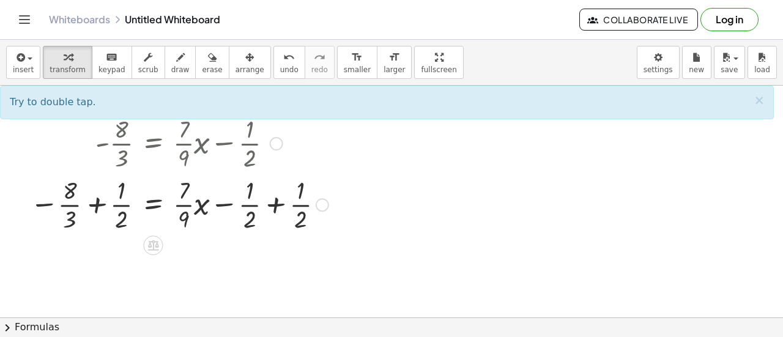
click at [97, 204] on div at bounding box center [179, 203] width 311 height 61
click at [103, 205] on div at bounding box center [179, 203] width 311 height 61
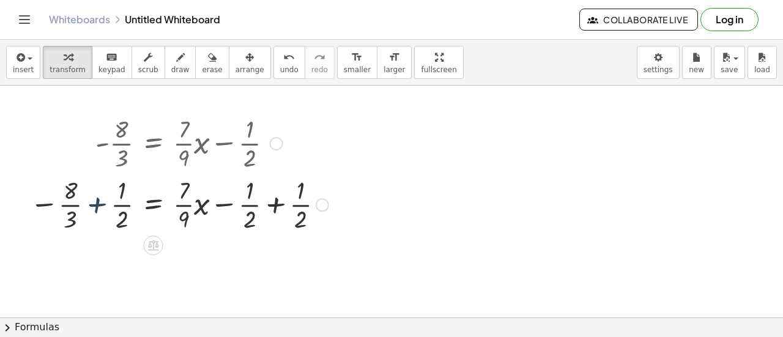
click at [103, 205] on div at bounding box center [179, 203] width 311 height 61
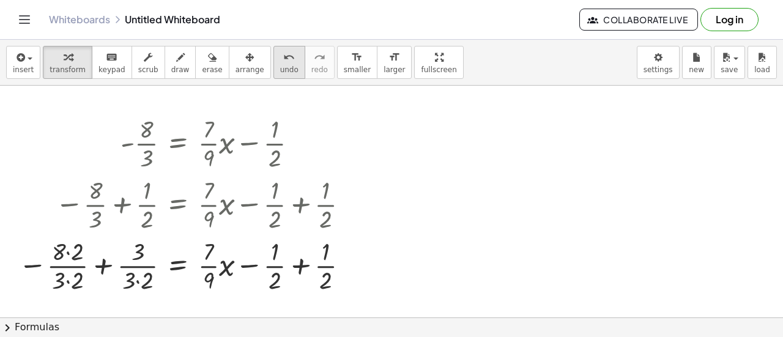
click at [280, 72] on span "undo" at bounding box center [289, 69] width 18 height 9
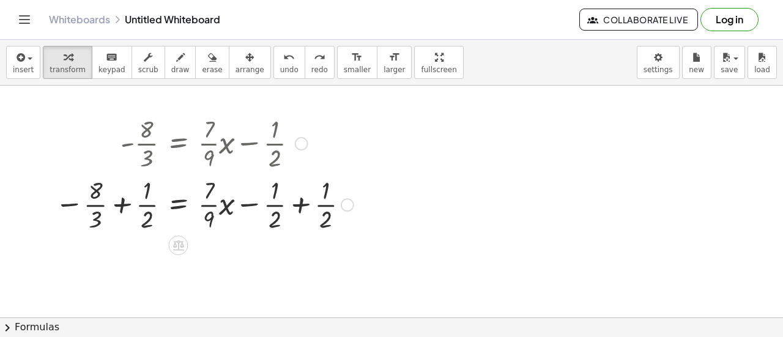
click at [118, 204] on div at bounding box center [204, 203] width 311 height 61
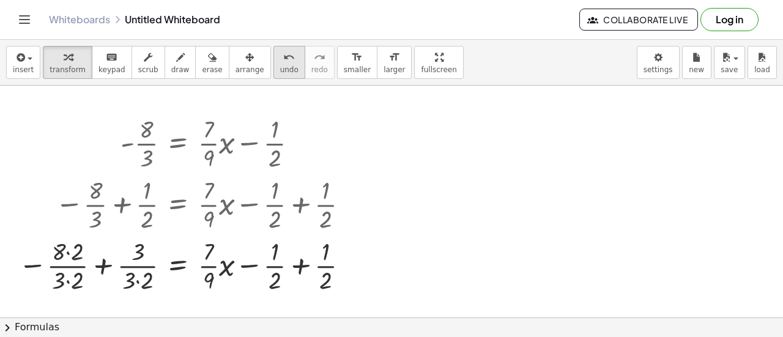
click at [280, 69] on span "undo" at bounding box center [289, 69] width 18 height 9
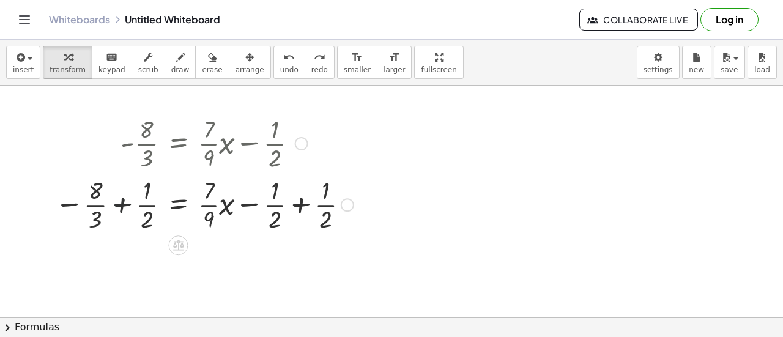
click at [114, 206] on div at bounding box center [204, 203] width 311 height 61
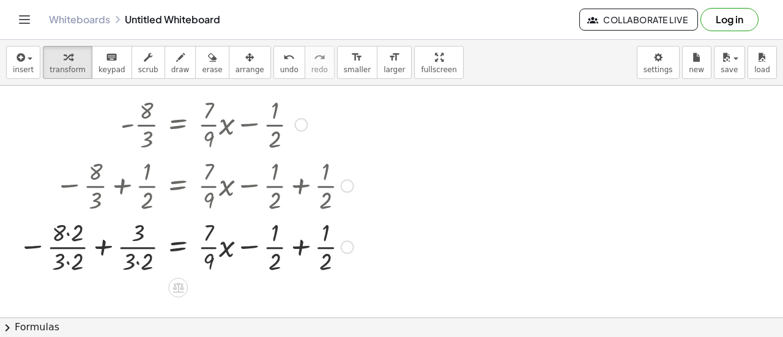
scroll to position [18, 0]
click at [65, 232] on div at bounding box center [186, 246] width 348 height 61
click at [70, 262] on div at bounding box center [186, 246] width 348 height 61
click at [66, 234] on div at bounding box center [186, 246] width 348 height 61
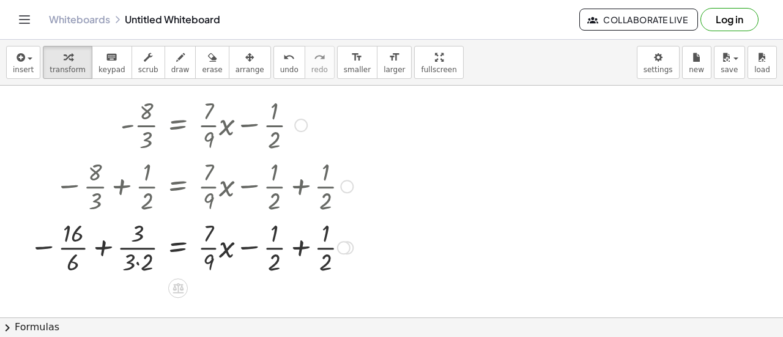
click at [130, 256] on div at bounding box center [191, 246] width 336 height 61
click at [139, 259] on div at bounding box center [191, 246] width 336 height 61
click at [120, 249] on div at bounding box center [201, 246] width 318 height 61
click at [304, 245] on div at bounding box center [207, 246] width 316 height 61
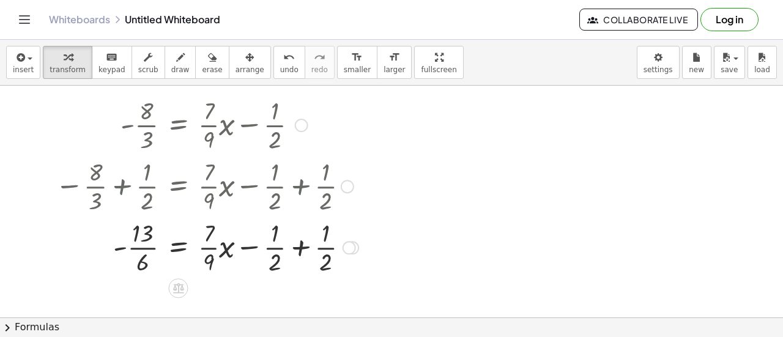
click at [304, 245] on div at bounding box center [207, 246] width 316 height 61
